Goal: Task Accomplishment & Management: Manage account settings

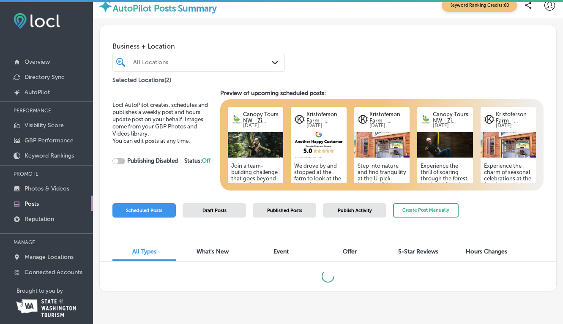
scroll to position [10, 0]
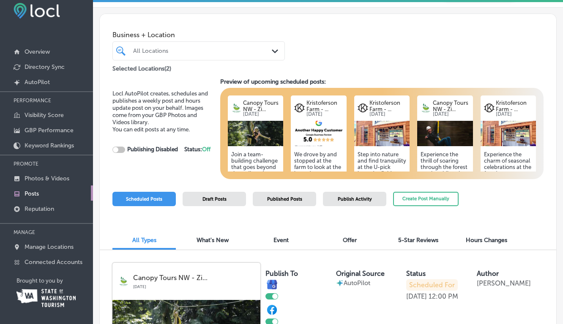
checkbox input "true"
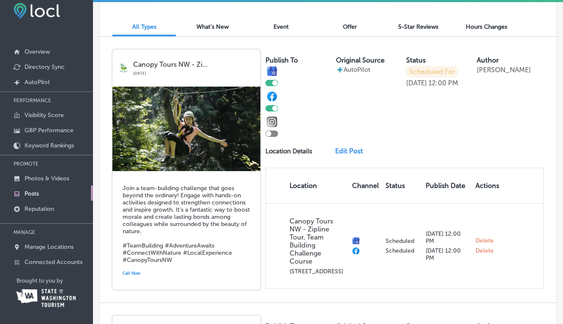
scroll to position [225, 0]
click at [269, 134] on div at bounding box center [268, 133] width 5 height 5
checkbox input "true"
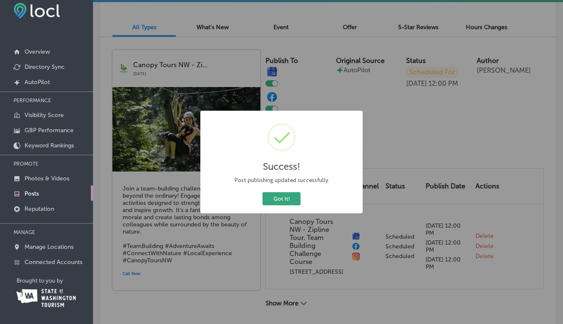
click at [281, 200] on button "Got It!" at bounding box center [281, 198] width 38 height 13
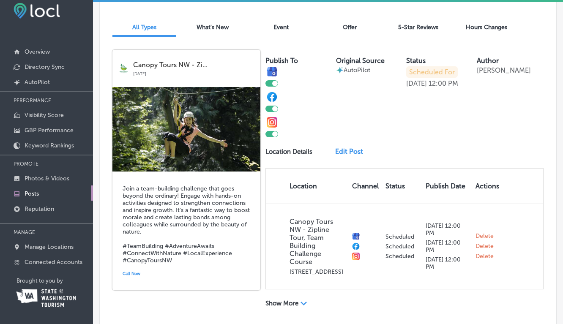
click at [350, 150] on link "Edit Post" at bounding box center [351, 151] width 33 height 8
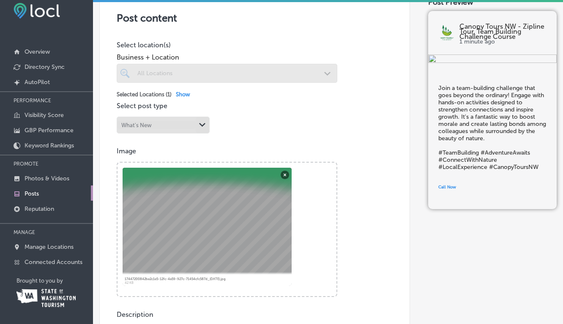
scroll to position [163, 0]
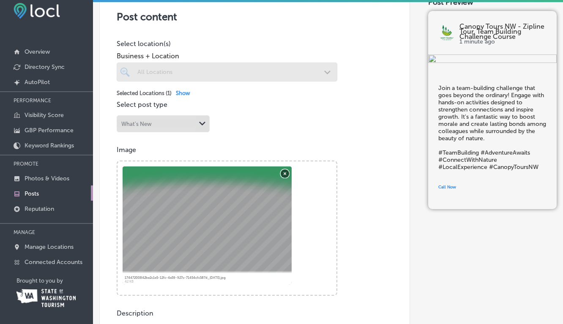
click at [284, 172] on button "Remove" at bounding box center [285, 173] width 8 height 8
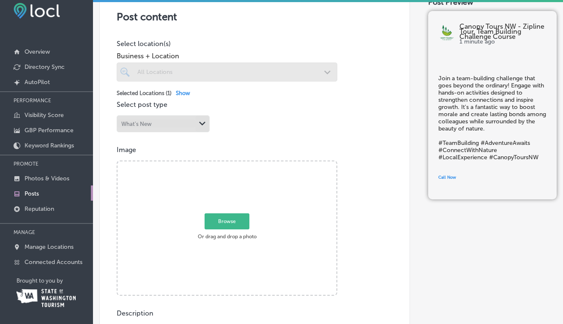
click at [231, 221] on span "Browse" at bounding box center [227, 221] width 45 height 16
click at [231, 164] on input "Browse Or drag and drop a photo" at bounding box center [226, 162] width 219 height 3
type input "C:\fakepath\IMG_9074 2.jpeg"
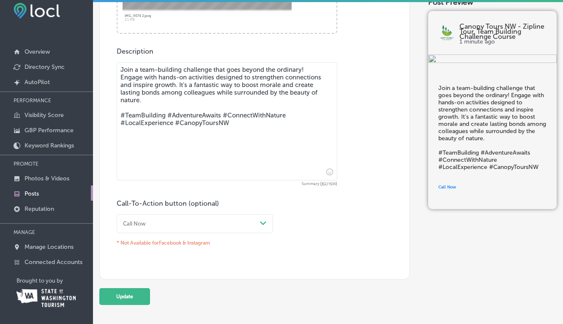
scroll to position [437, 0]
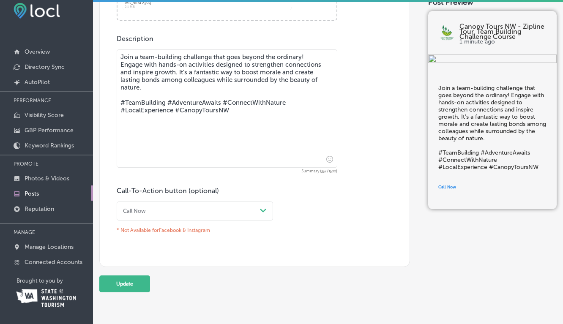
click at [263, 207] on div "Path Created with Sketch." at bounding box center [264, 211] width 14 height 14
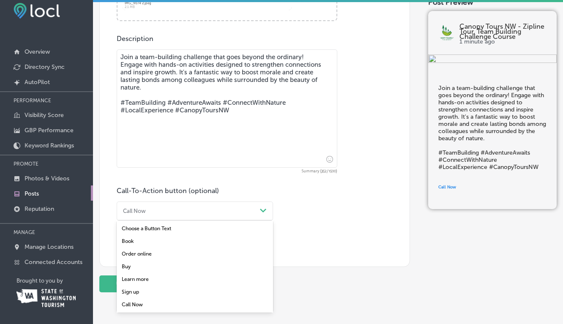
click at [142, 280] on div "Learn more" at bounding box center [195, 279] width 156 height 13
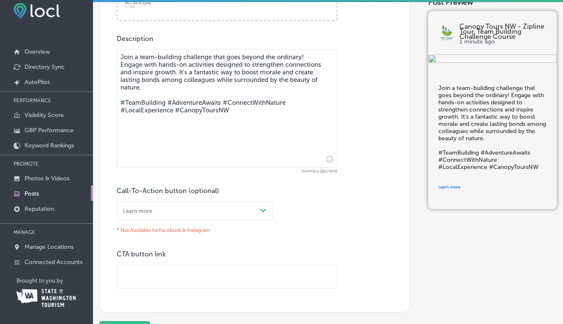
click at [138, 274] on input "text" at bounding box center [227, 276] width 220 height 23
type input "[URL][DOMAIN_NAME]"
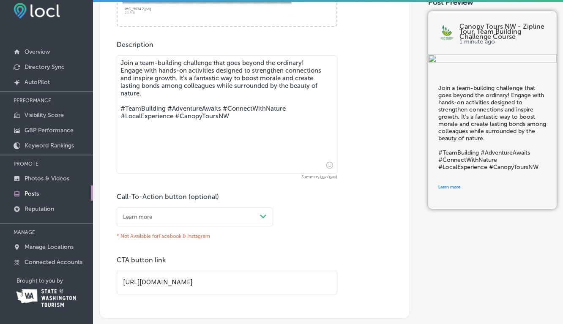
scroll to position [463, 0]
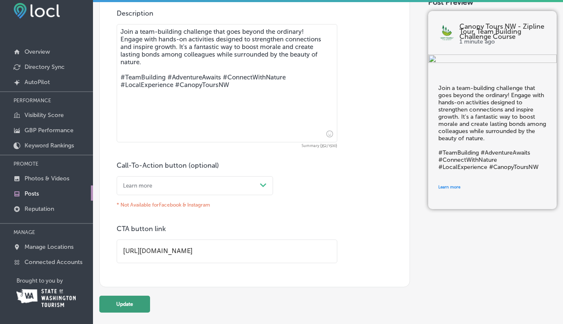
click at [131, 306] on button "Update" at bounding box center [124, 304] width 51 height 17
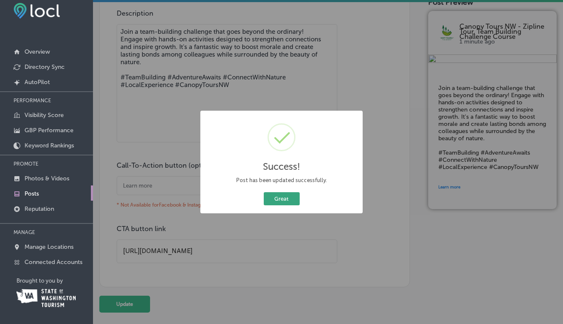
click at [281, 201] on button "Great" at bounding box center [282, 198] width 36 height 13
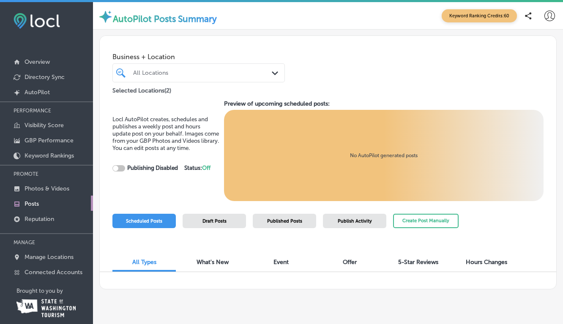
click at [191, 177] on div "Locl AutoPilot creates, schedules and publishes a weekly post and hours update …" at bounding box center [165, 151] width 106 height 70
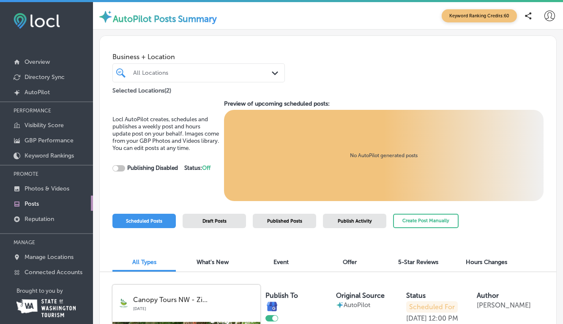
checkbox input "true"
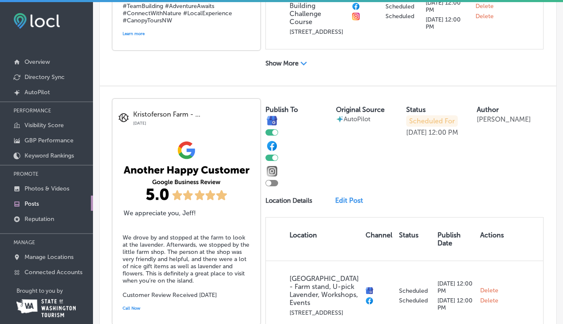
scroll to position [467, 0]
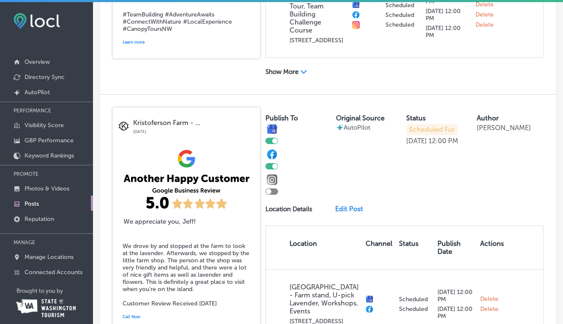
click at [272, 191] on div at bounding box center [271, 191] width 13 height 6
checkbox input "true"
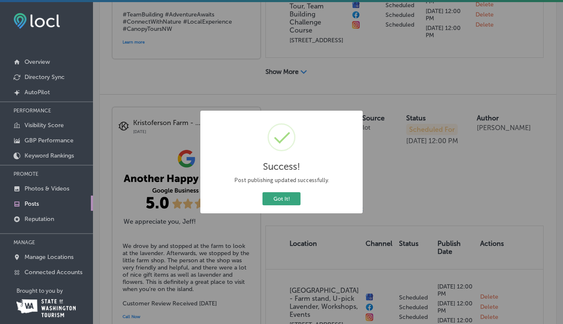
click at [281, 199] on button "Got It!" at bounding box center [281, 198] width 38 height 13
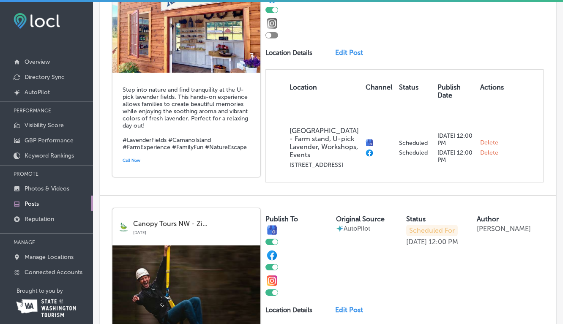
scroll to position [883, 0]
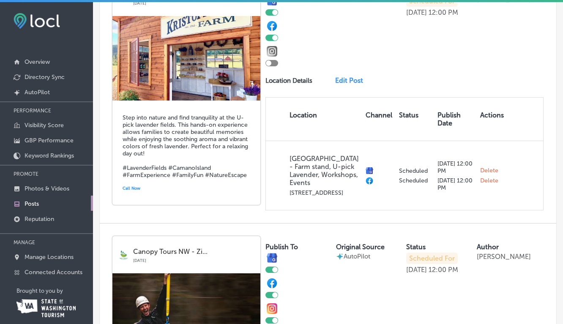
click at [347, 85] on link "Edit Post" at bounding box center [351, 80] width 33 height 8
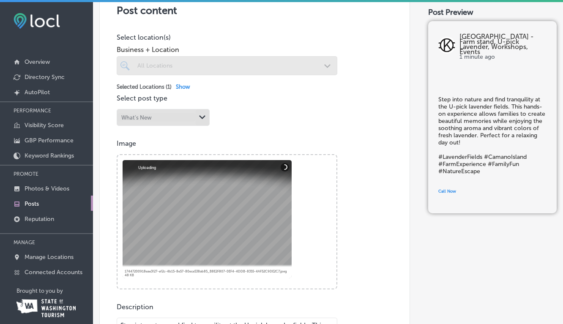
scroll to position [193, 0]
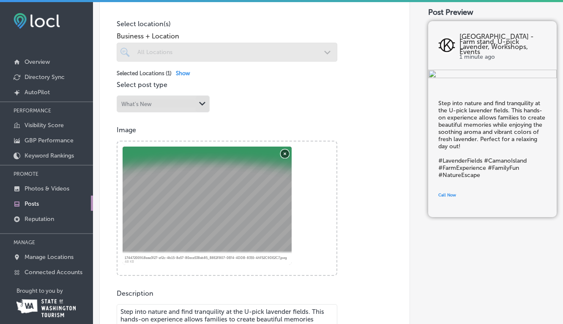
click at [284, 154] on button "Remove" at bounding box center [285, 153] width 8 height 8
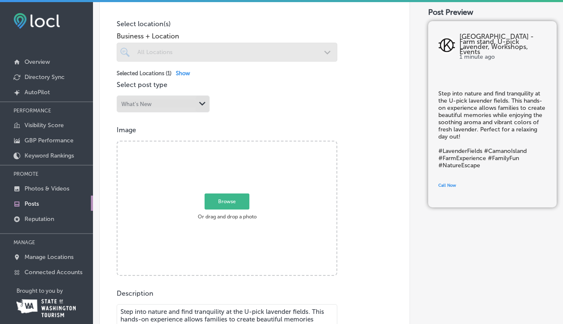
click at [221, 206] on span "Browse" at bounding box center [227, 202] width 45 height 16
click at [221, 144] on input "Browse Or drag and drop a photo" at bounding box center [226, 143] width 219 height 3
type input "C:\fakepath\Trebuchet (2).png"
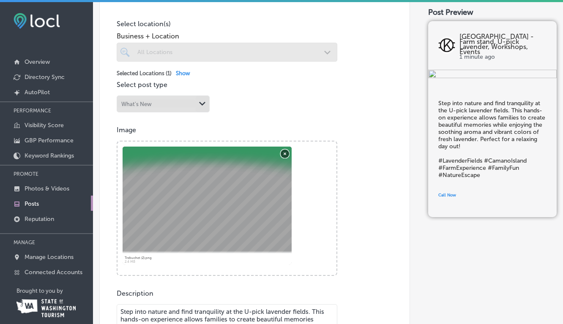
click at [287, 153] on button "Remove" at bounding box center [285, 153] width 8 height 8
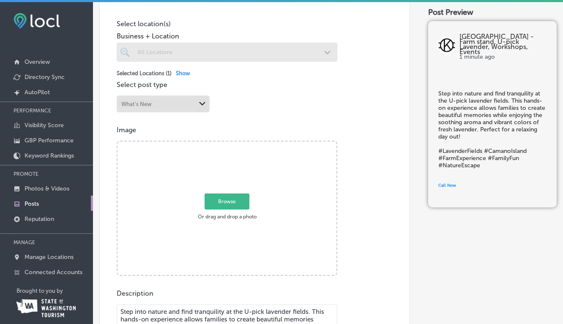
click at [231, 198] on span "Browse" at bounding box center [227, 201] width 45 height 16
click at [231, 144] on input "Browse Or drag and drop a photo" at bounding box center [226, 143] width 219 height 3
type input "C:\fakepath\IMG_3597.jpeg"
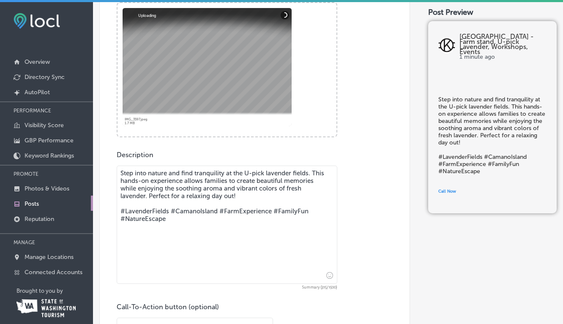
scroll to position [376, 0]
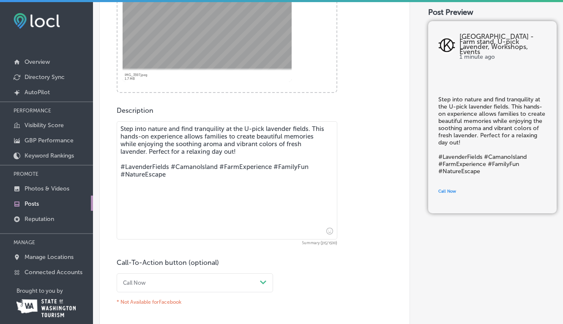
click at [199, 149] on textarea "Step into nature and find tranquility at the U-pick lavender fields. This hands…" at bounding box center [227, 180] width 221 height 118
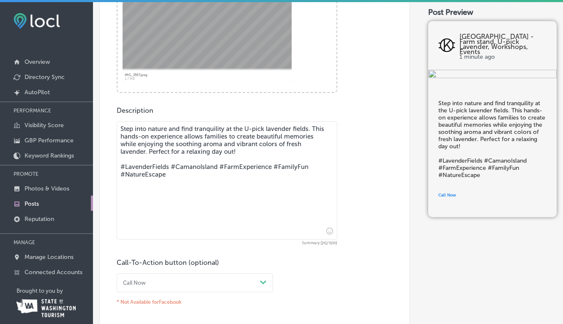
drag, startPoint x: 120, startPoint y: 129, endPoint x: 168, endPoint y: 190, distance: 77.9
click at [168, 190] on textarea "Step into nature and find tranquility at the U-pick lavender fields. This hands…" at bounding box center [227, 180] width 221 height 118
click at [182, 155] on textarea "Step into nature and find tranquility at the U-pick lavender fields. This hands…" at bounding box center [227, 180] width 221 height 118
drag, startPoint x: 168, startPoint y: 167, endPoint x: 120, endPoint y: 165, distance: 48.2
click at [120, 165] on textarea "Step into nature and find tranquility at the U-pick lavender fields. This hands…" at bounding box center [227, 180] width 221 height 118
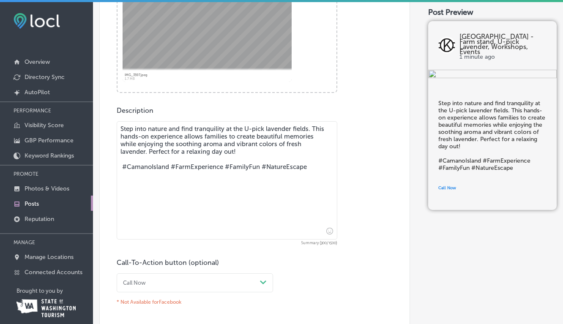
click at [314, 167] on textarea "Step into nature and find tranquility at the U-pick lavender fields. This hands…" at bounding box center [227, 180] width 221 height 118
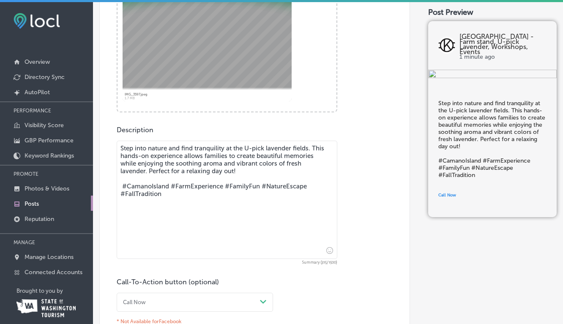
scroll to position [355, 0]
drag, startPoint x: 210, startPoint y: 172, endPoint x: 187, endPoint y: 173, distance: 22.8
click at [187, 173] on textarea "Step into nature and find tranquility at the U-pick lavender fields. This hands…" at bounding box center [227, 201] width 221 height 118
type textarea "Step into nature and find tranquility at the U-pick lavender fields. This hands…"
